Goal: Transaction & Acquisition: Purchase product/service

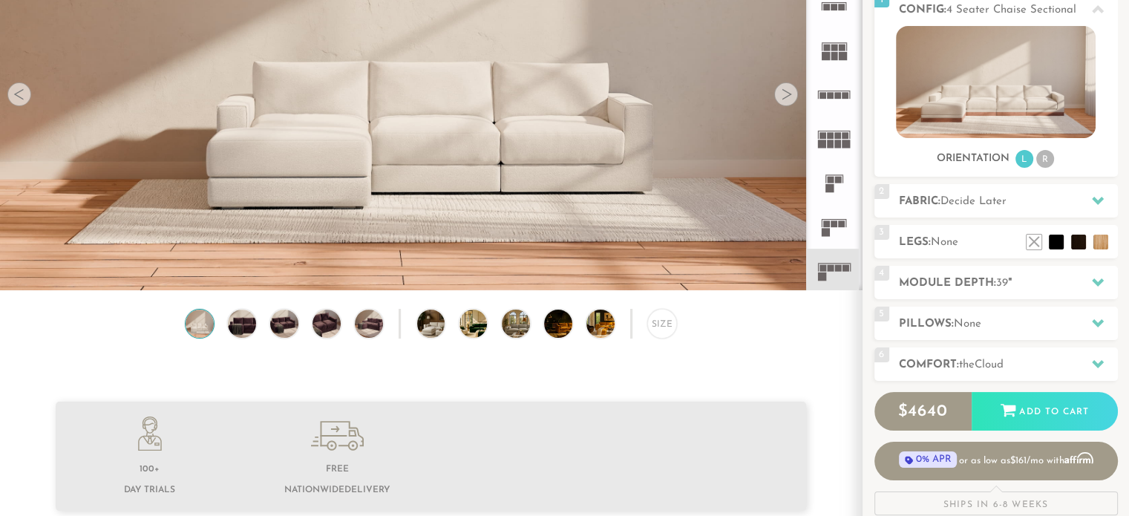
scroll to position [83, 0]
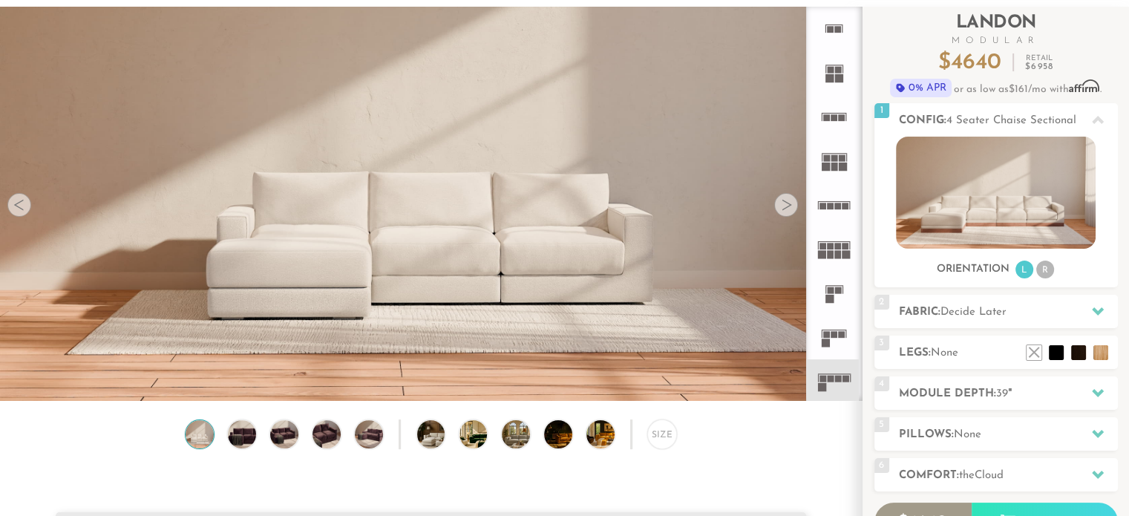
click at [790, 209] on div at bounding box center [786, 205] width 24 height 24
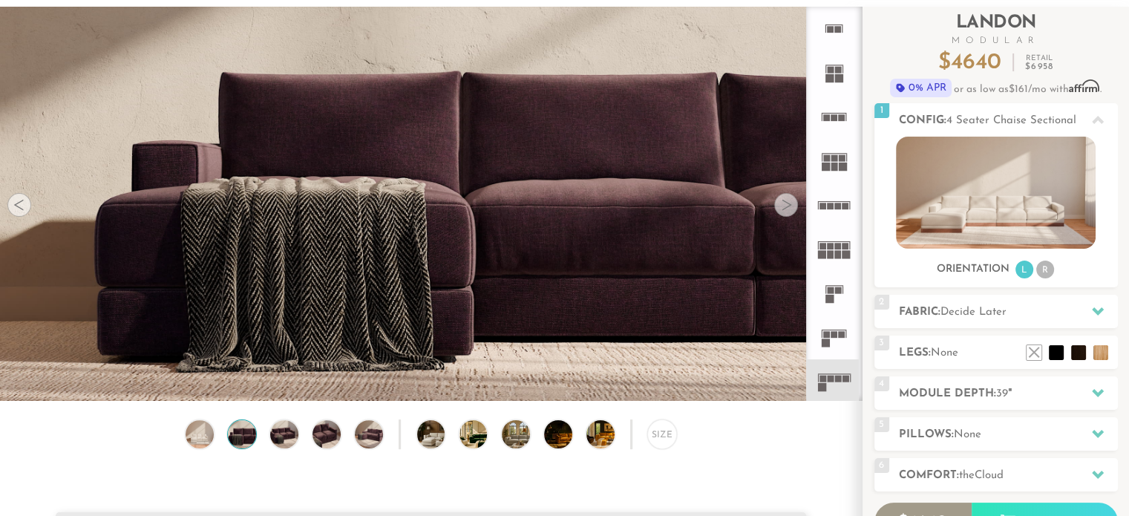
click at [790, 209] on div at bounding box center [786, 205] width 24 height 24
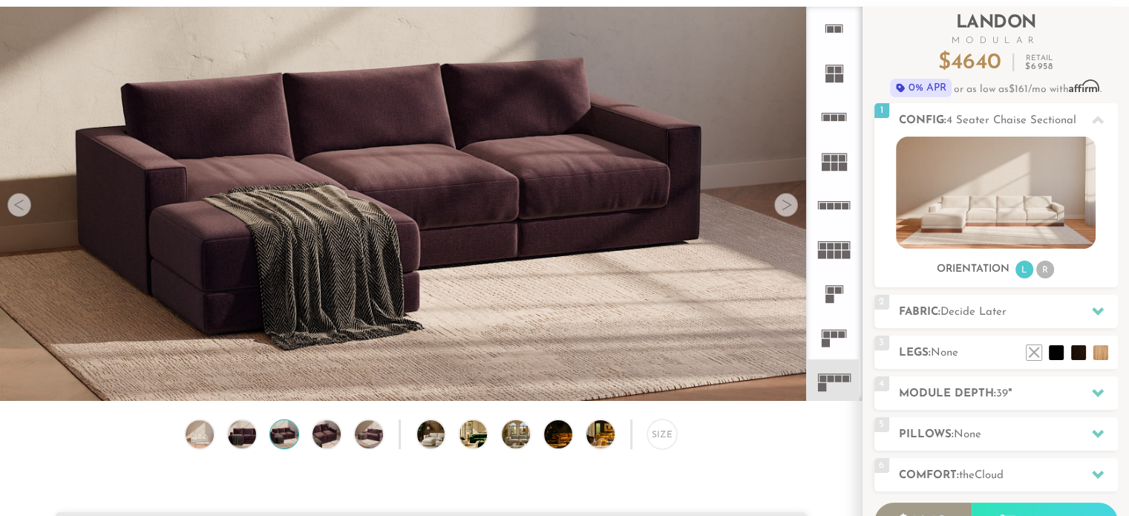
click at [790, 209] on div at bounding box center [786, 205] width 24 height 24
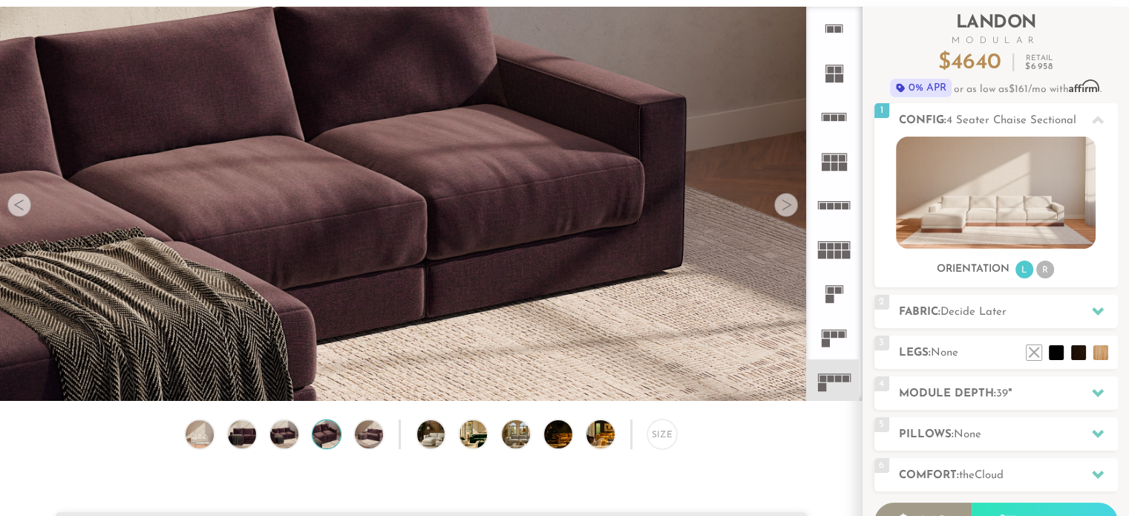
click at [790, 209] on div at bounding box center [786, 205] width 24 height 24
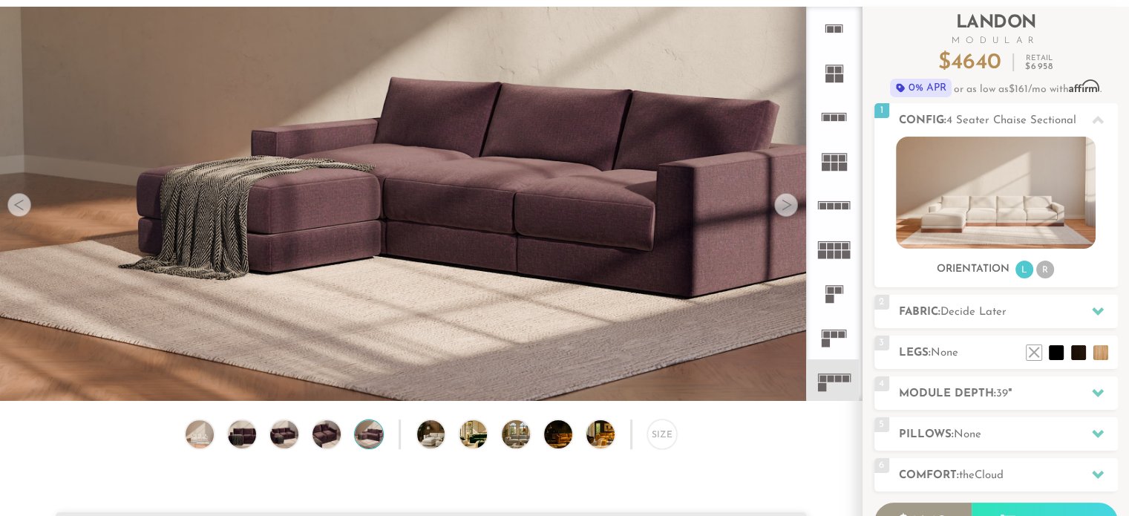
click at [790, 209] on div at bounding box center [786, 205] width 24 height 24
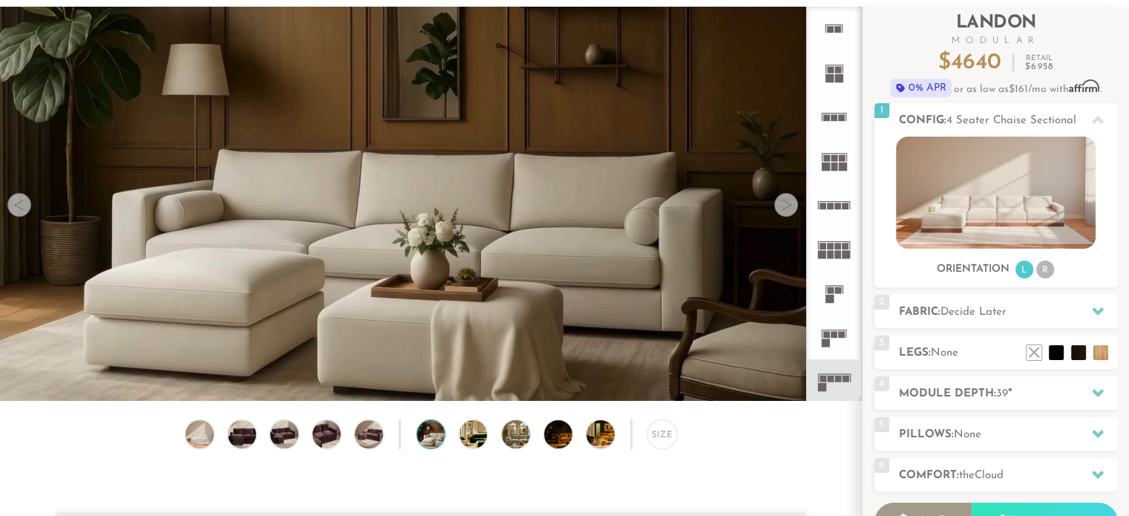
click at [790, 209] on div at bounding box center [786, 205] width 24 height 24
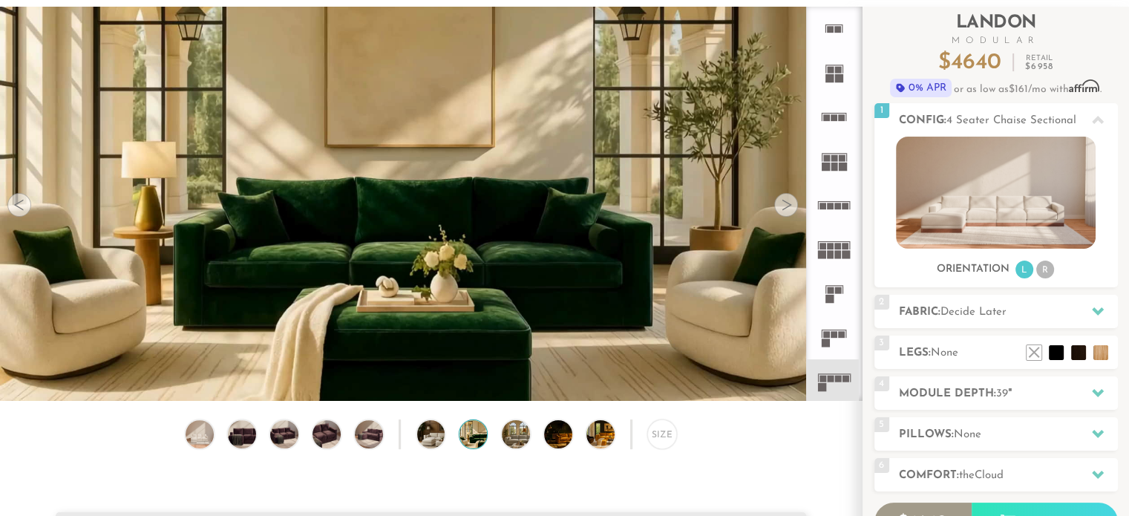
click at [790, 209] on div at bounding box center [786, 205] width 24 height 24
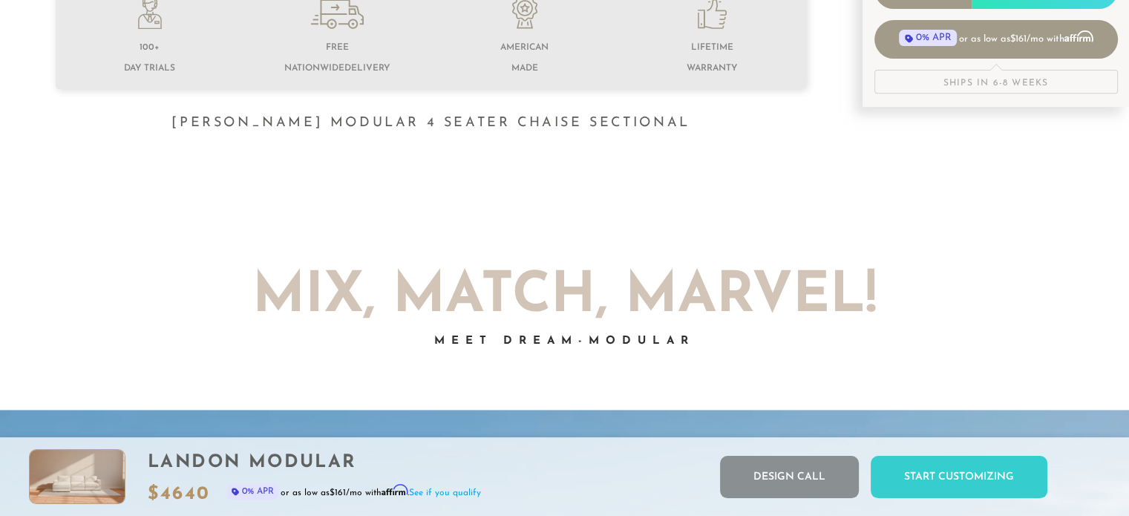
scroll to position [0, 0]
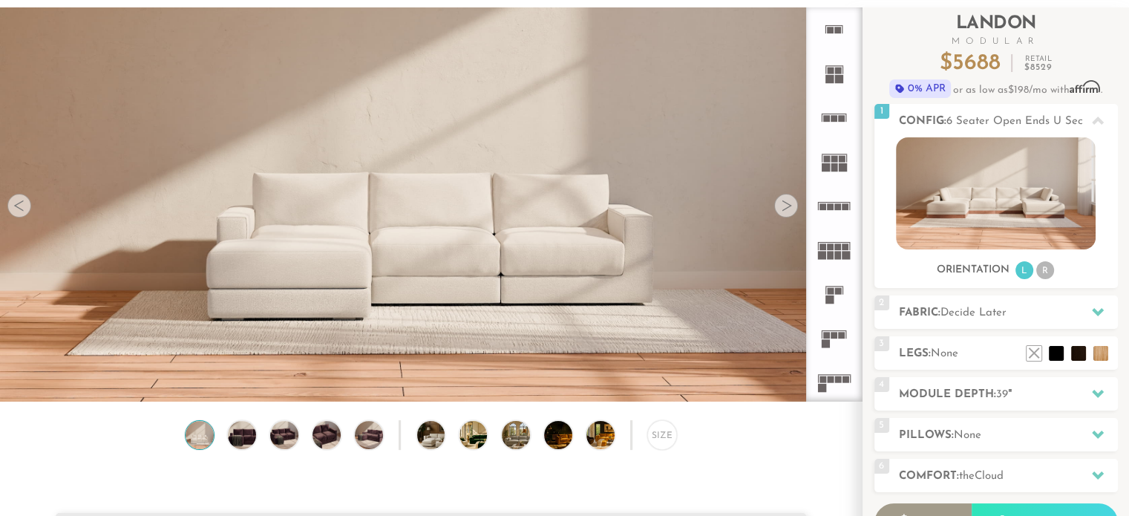
scroll to position [82, 0]
click at [785, 213] on div at bounding box center [786, 206] width 24 height 24
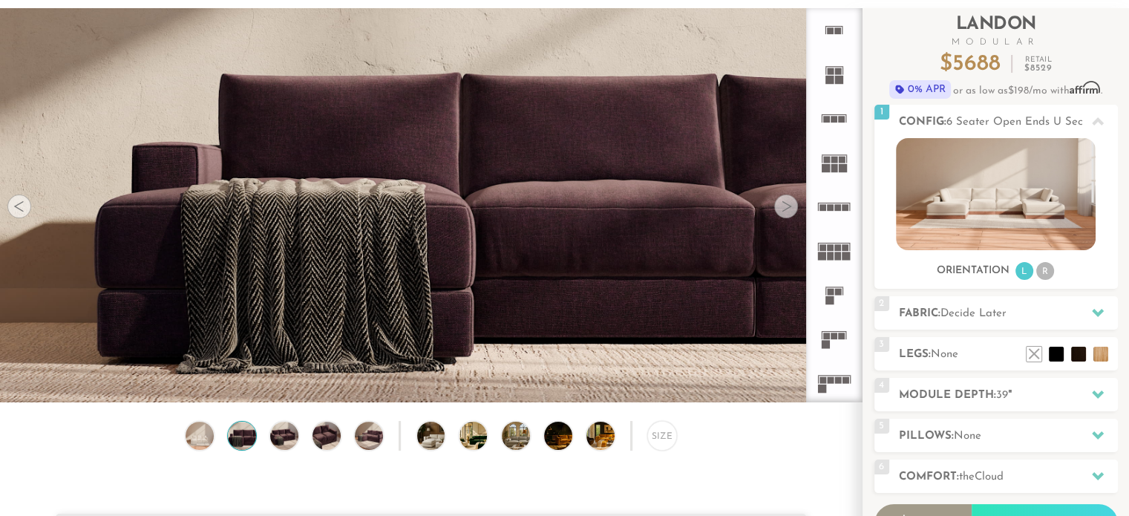
click at [785, 213] on div at bounding box center [786, 206] width 24 height 24
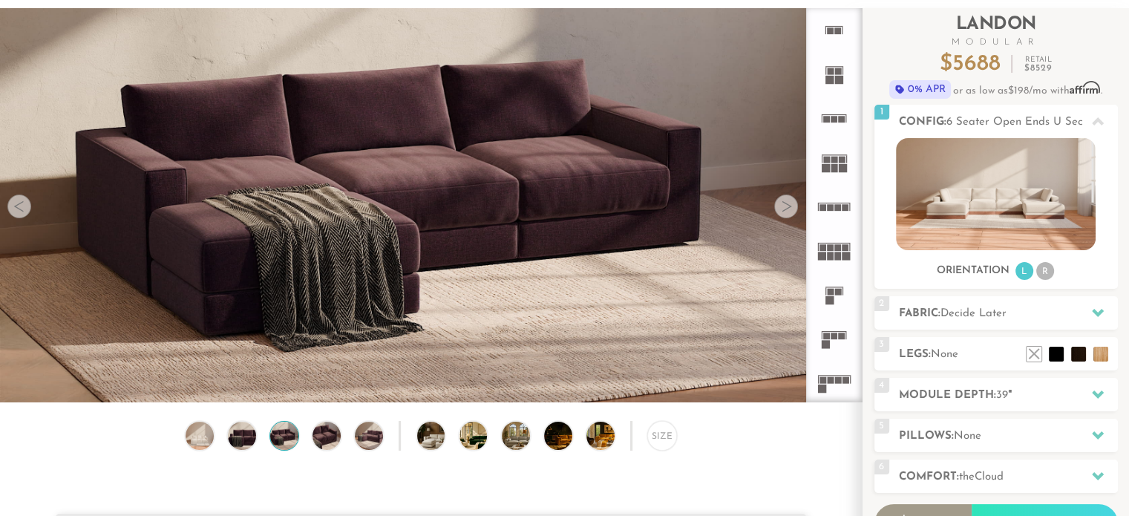
click at [785, 213] on div at bounding box center [786, 206] width 24 height 24
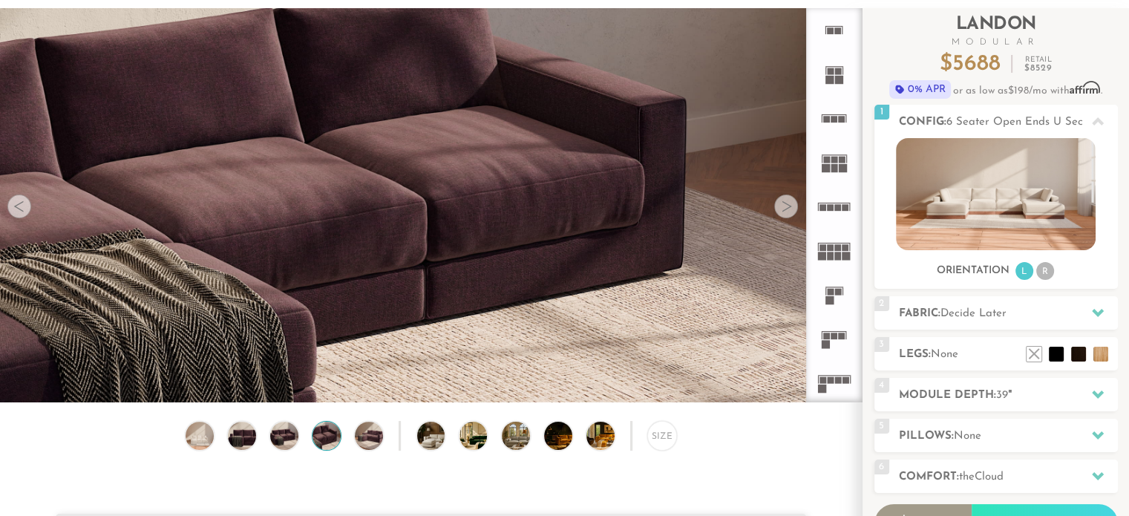
click at [785, 213] on div at bounding box center [786, 206] width 24 height 24
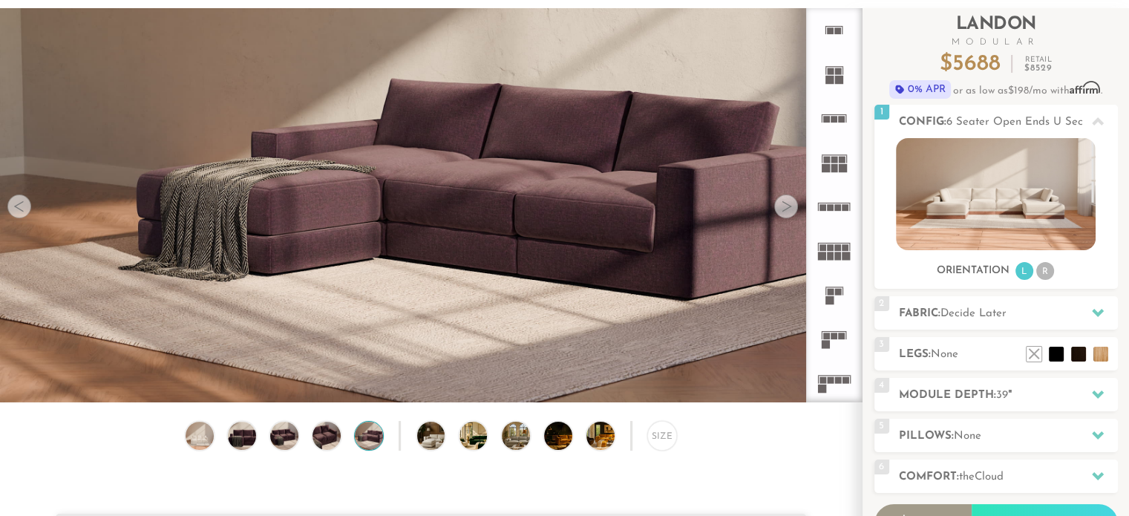
click at [785, 213] on div at bounding box center [786, 206] width 24 height 24
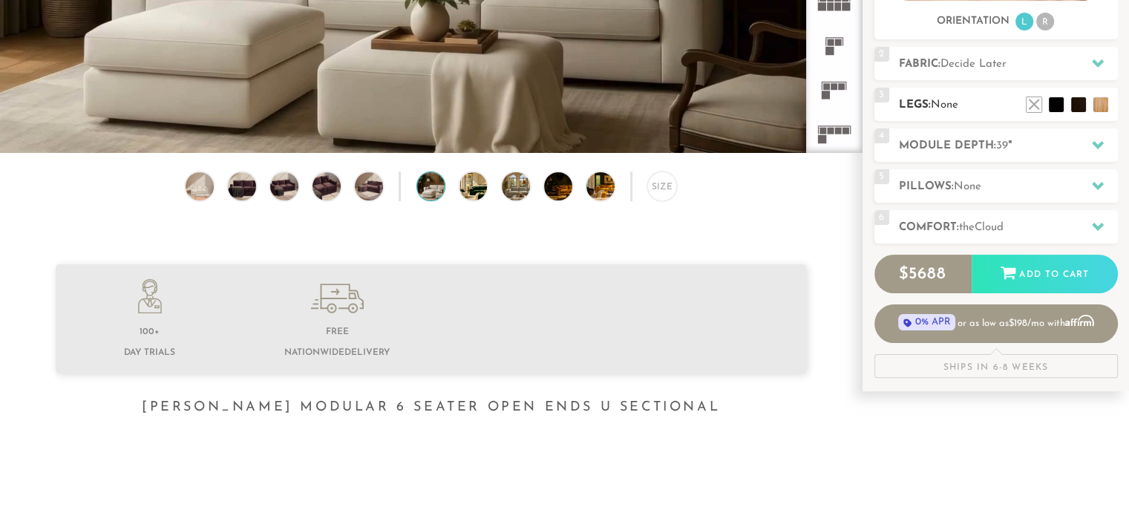
scroll to position [0, 0]
